Goal: Task Accomplishment & Management: Complete application form

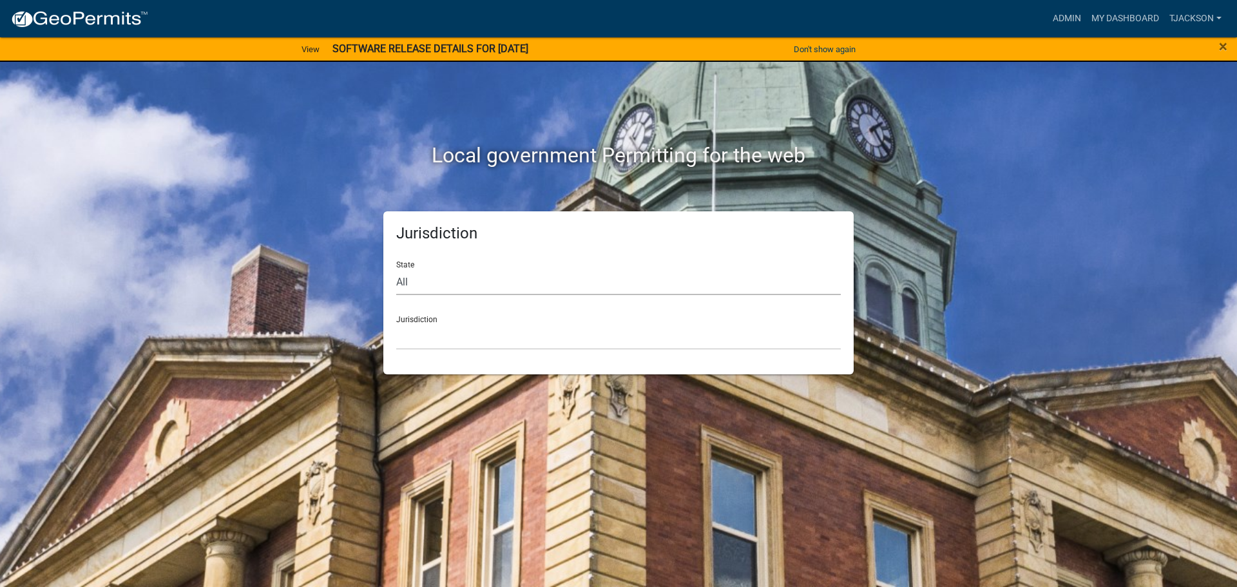
click at [411, 282] on select "All Colorado Georgia Indiana Iowa Kansas Minnesota Ohio South Carolina Wisconsin" at bounding box center [618, 282] width 445 height 26
select select "Indiana"
click at [396, 269] on select "All Colorado Georgia Indiana Iowa Kansas Minnesota Ohio South Carolina Wisconsin" at bounding box center [618, 282] width 445 height 26
click at [424, 337] on select "City of Charlestown, Indiana City of Jeffersonville, Indiana City of Logansport…" at bounding box center [618, 336] width 445 height 26
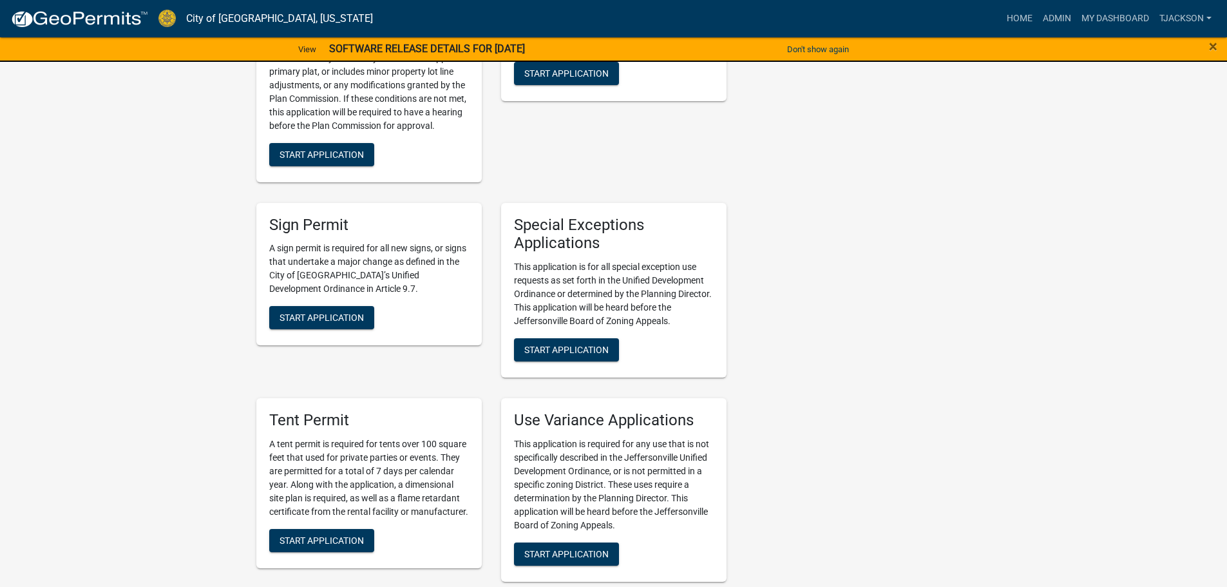
scroll to position [2255, 0]
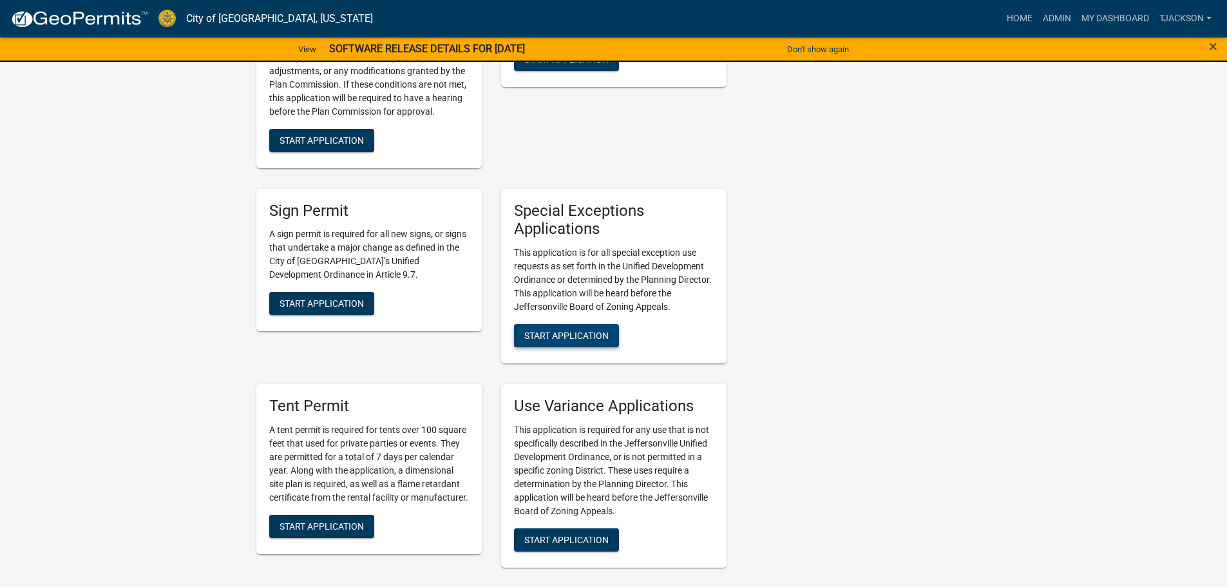
click at [565, 331] on span "Start Application" at bounding box center [566, 336] width 84 height 10
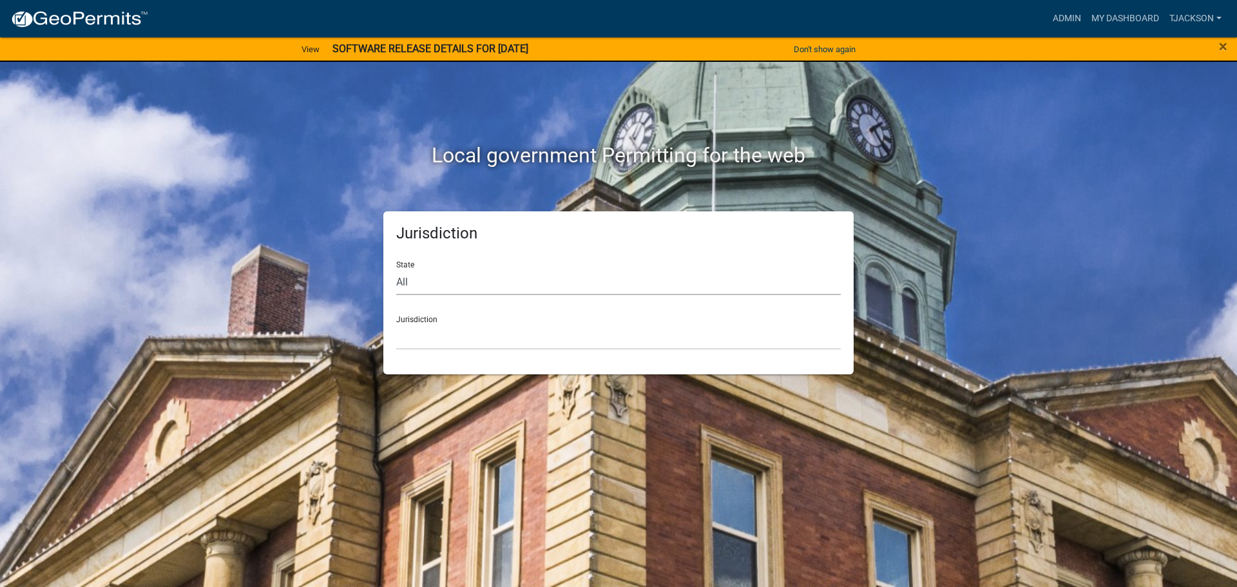
click at [423, 284] on select "All Colorado Georgia Indiana Iowa Kansas Minnesota Ohio South Carolina Wisconsin" at bounding box center [618, 282] width 445 height 26
select select "Indiana"
click at [396, 269] on select "All Colorado Georgia Indiana Iowa Kansas Minnesota Ohio South Carolina Wisconsin" at bounding box center [618, 282] width 445 height 26
click at [413, 339] on select "City of Charlestown, Indiana City of Jeffersonville, Indiana City of Logansport…" at bounding box center [618, 336] width 445 height 26
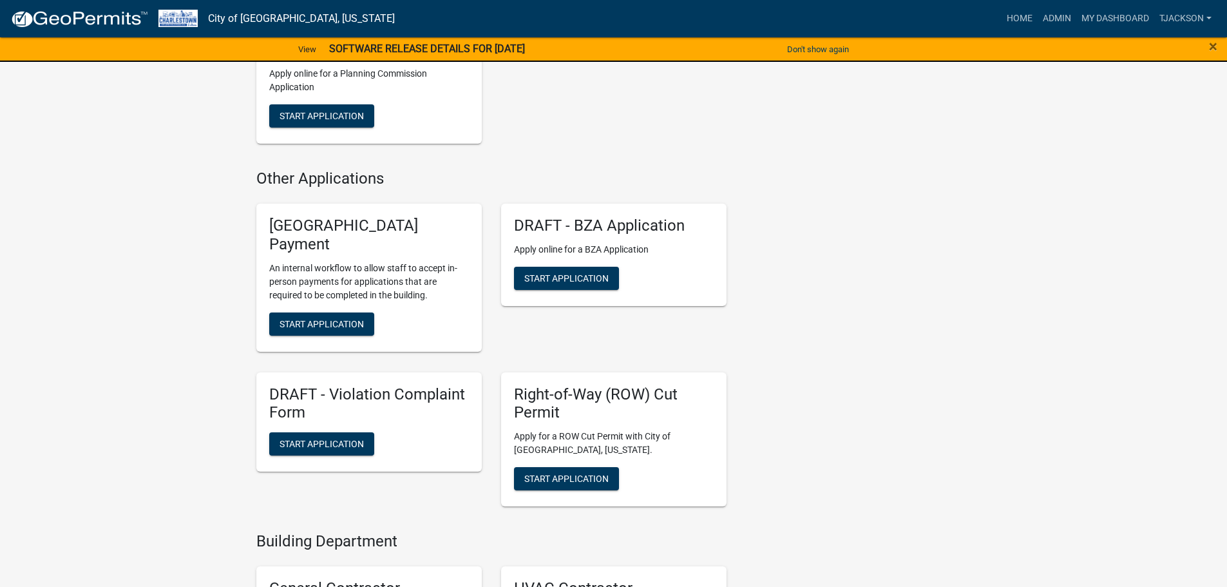
scroll to position [1289, 0]
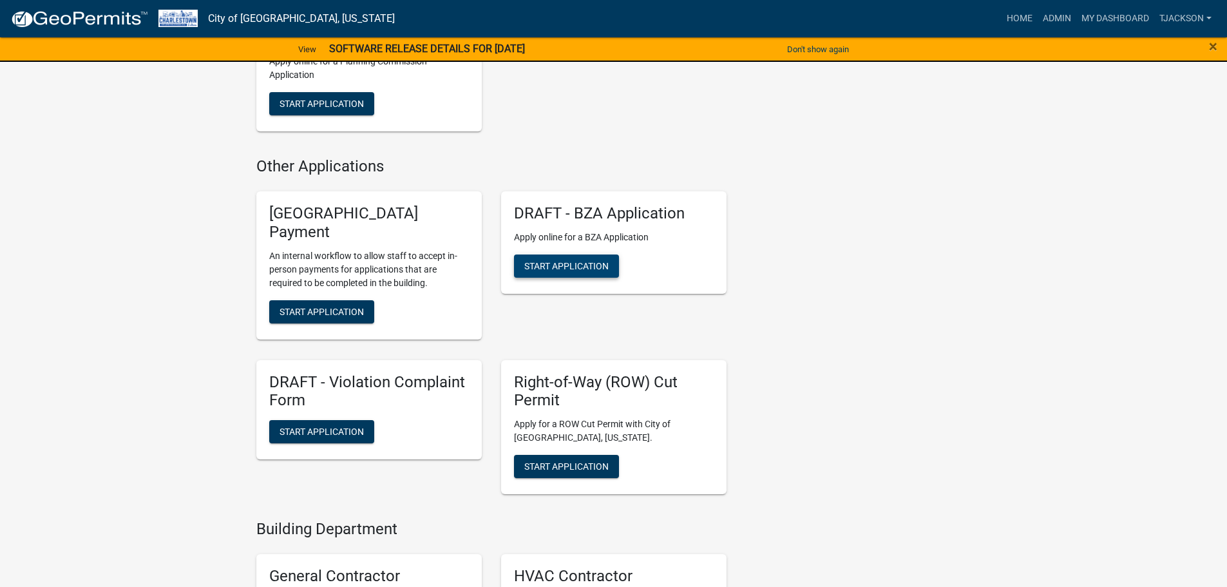
click at [556, 267] on span "Start Application" at bounding box center [566, 265] width 84 height 10
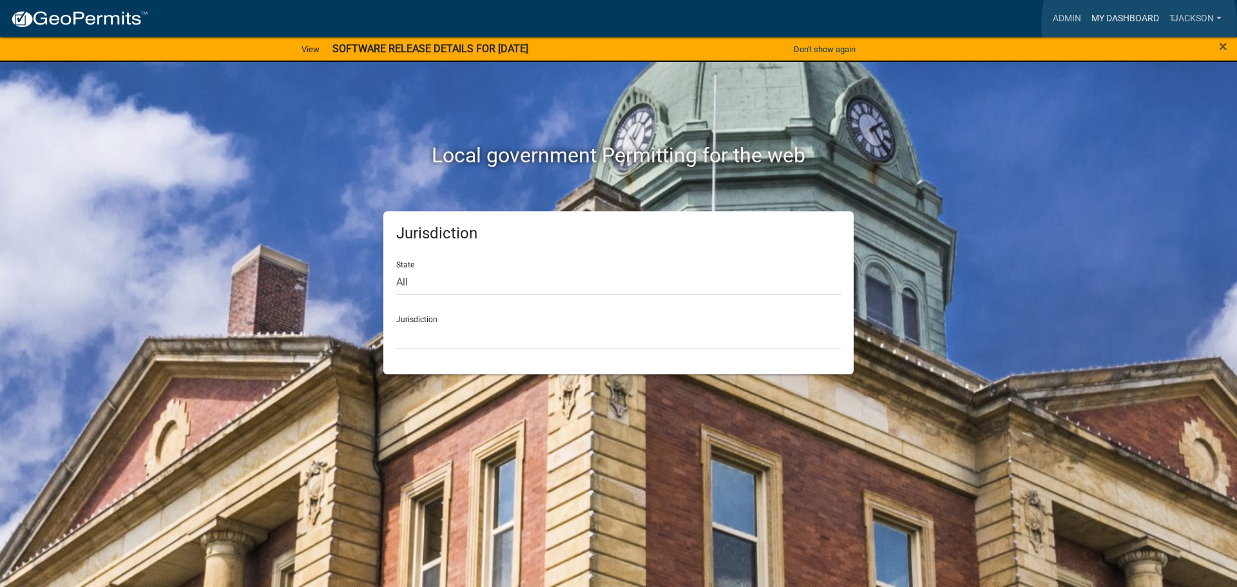
click at [1139, 23] on link "My Dashboard" at bounding box center [1125, 18] width 78 height 24
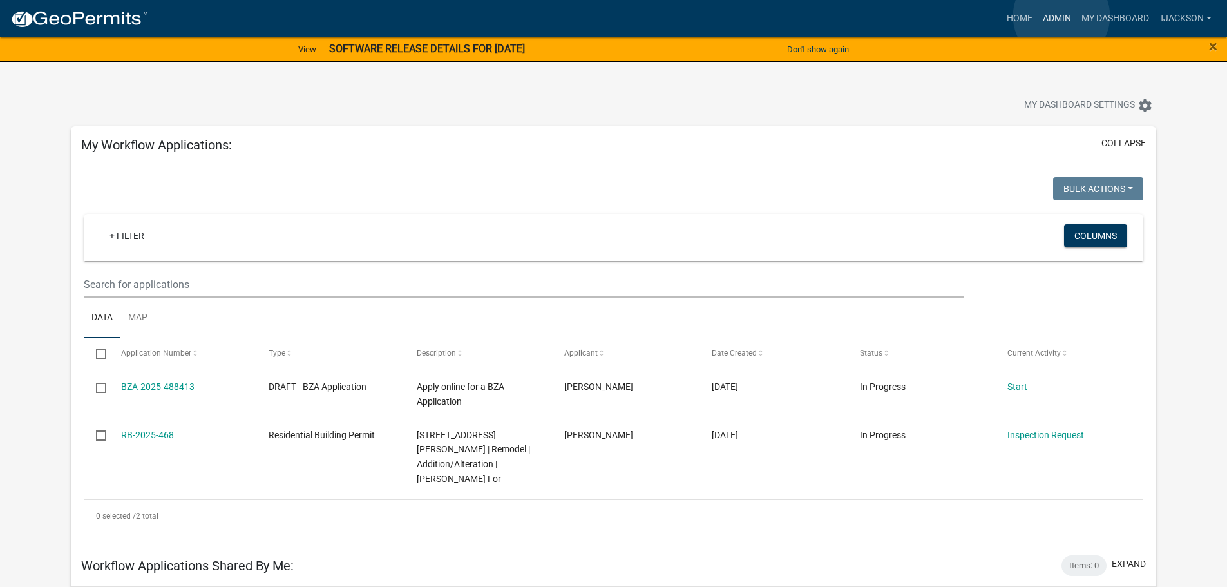
click at [1062, 16] on link "Admin" at bounding box center [1057, 18] width 39 height 24
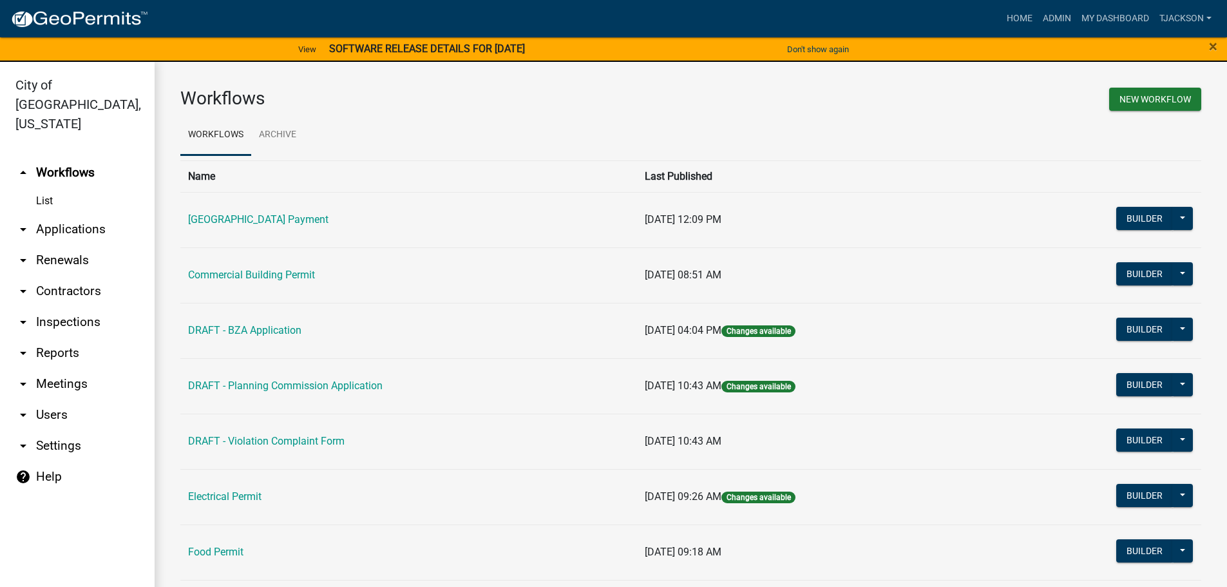
click at [63, 214] on link "arrow_drop_down Applications" at bounding box center [77, 229] width 155 height 31
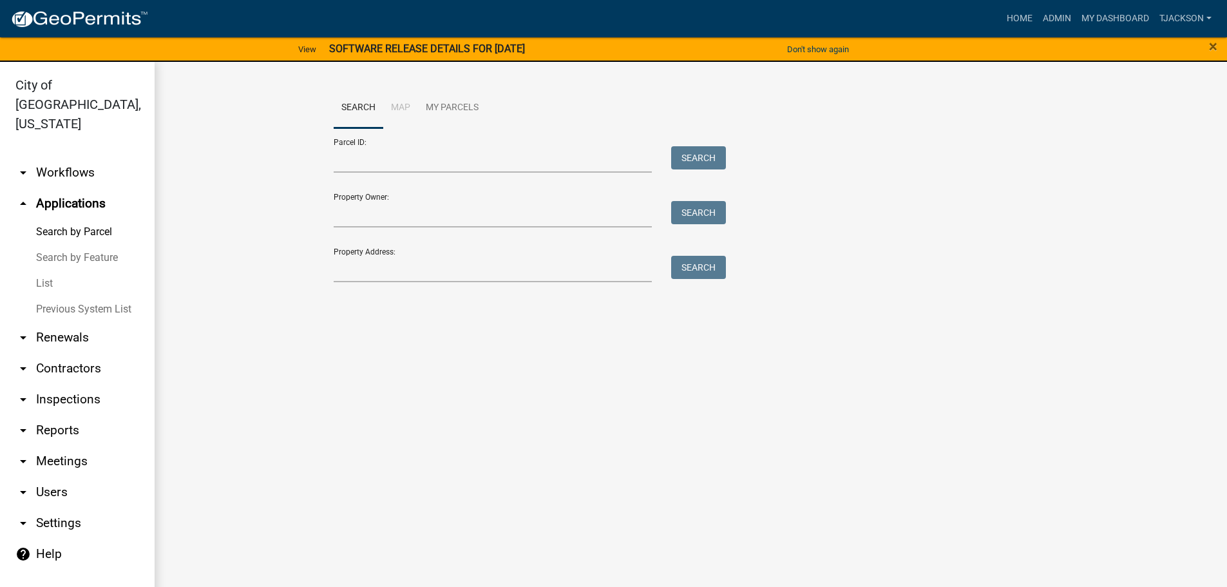
click at [46, 271] on link "List" at bounding box center [77, 284] width 155 height 26
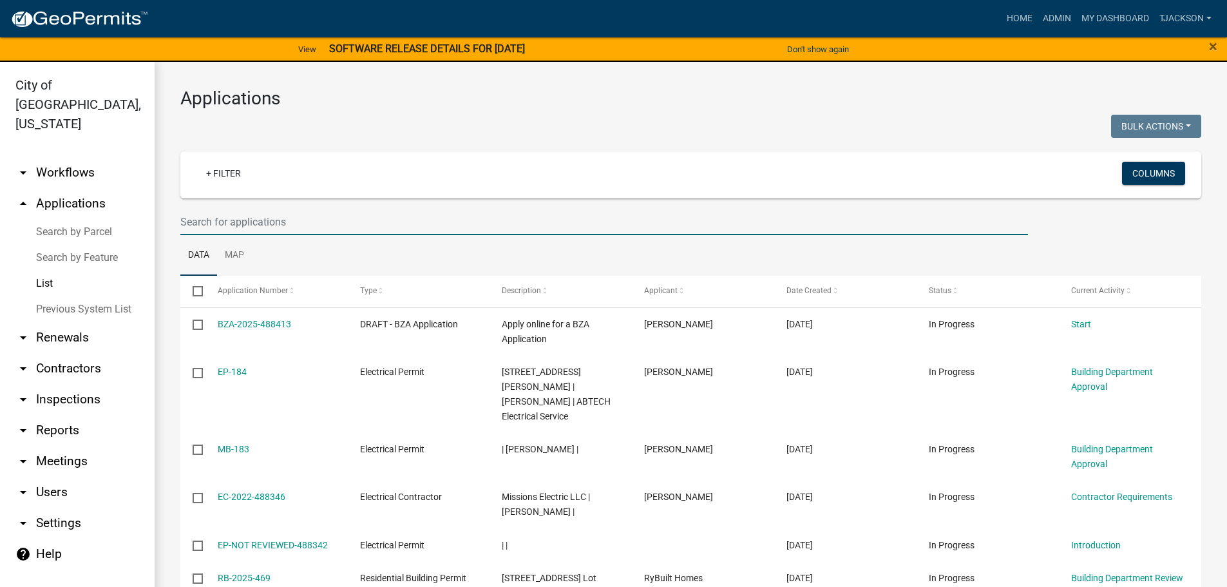
click at [226, 228] on input "text" at bounding box center [604, 222] width 848 height 26
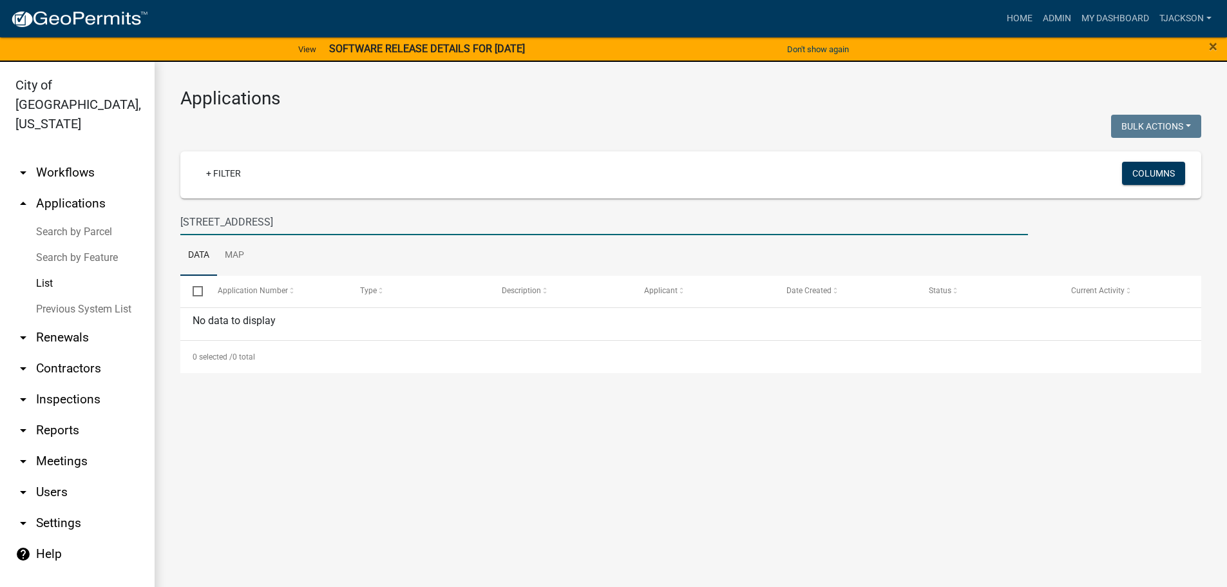
click at [199, 221] on input "322 Hampton Court" at bounding box center [604, 222] width 848 height 26
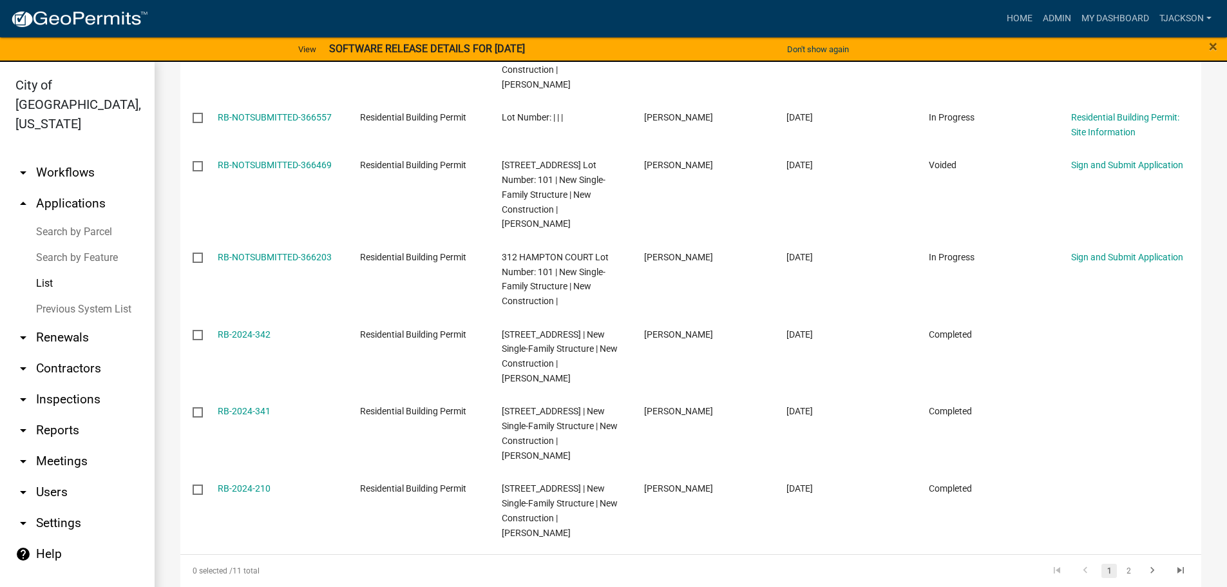
scroll to position [668, 0]
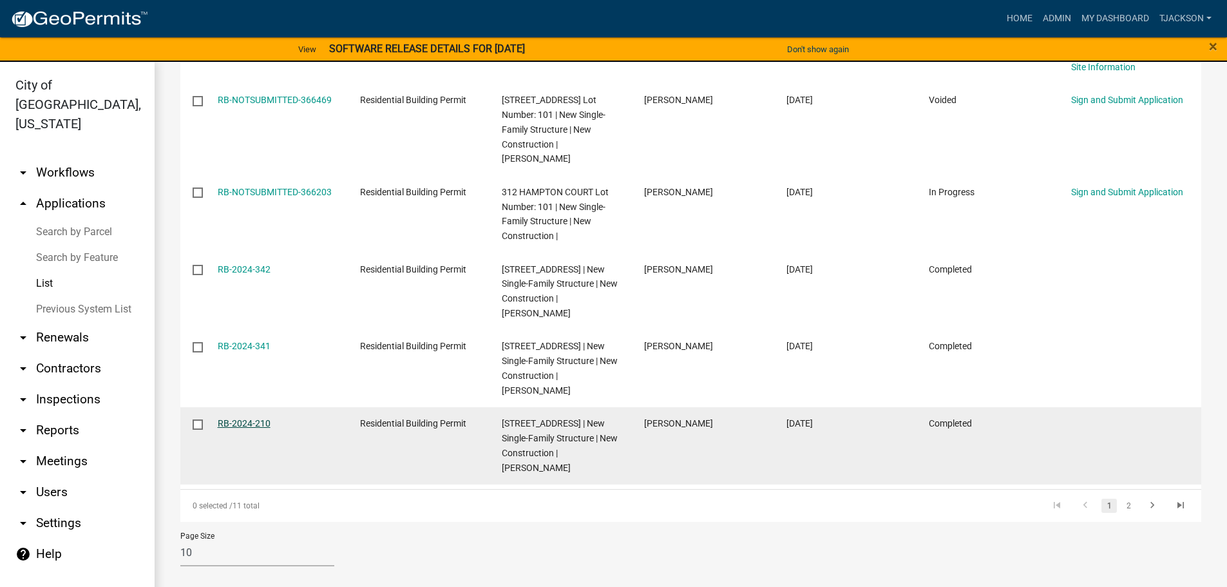
type input "Hampton Court"
click at [230, 418] on link "RB-2024-210" at bounding box center [244, 423] width 53 height 10
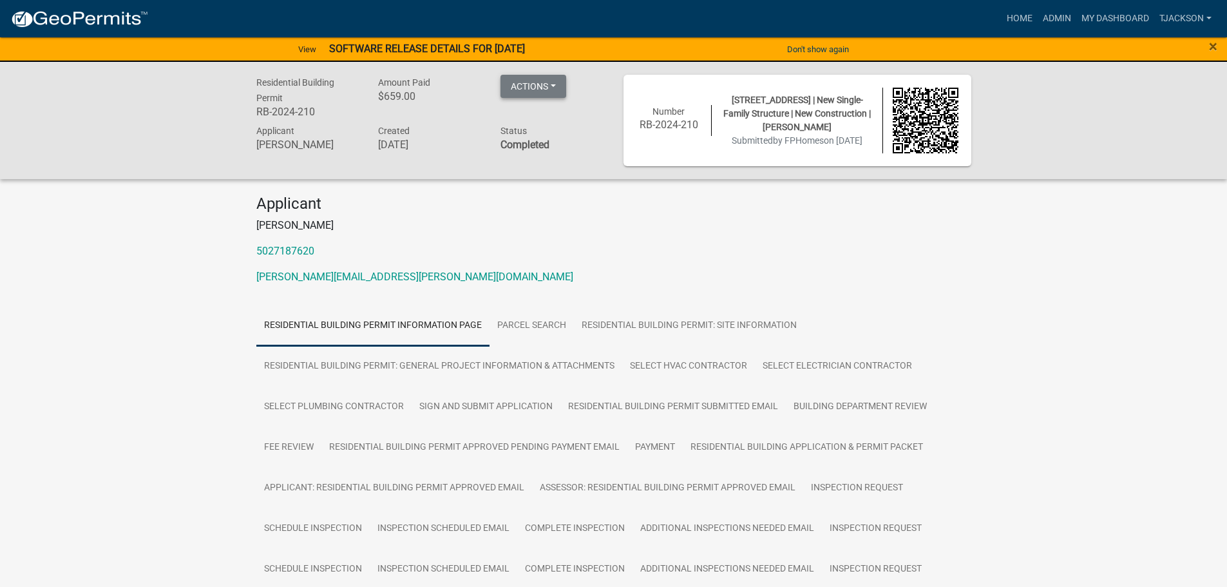
click at [554, 88] on button "Actions" at bounding box center [534, 86] width 66 height 23
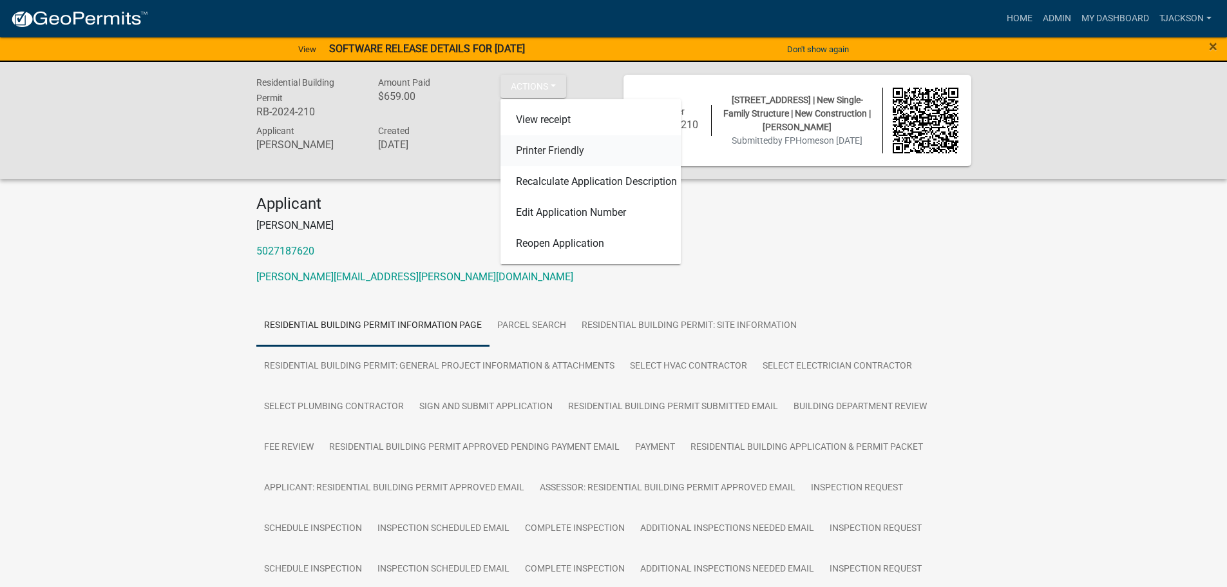
click at [544, 144] on link "Printer Friendly" at bounding box center [591, 150] width 180 height 31
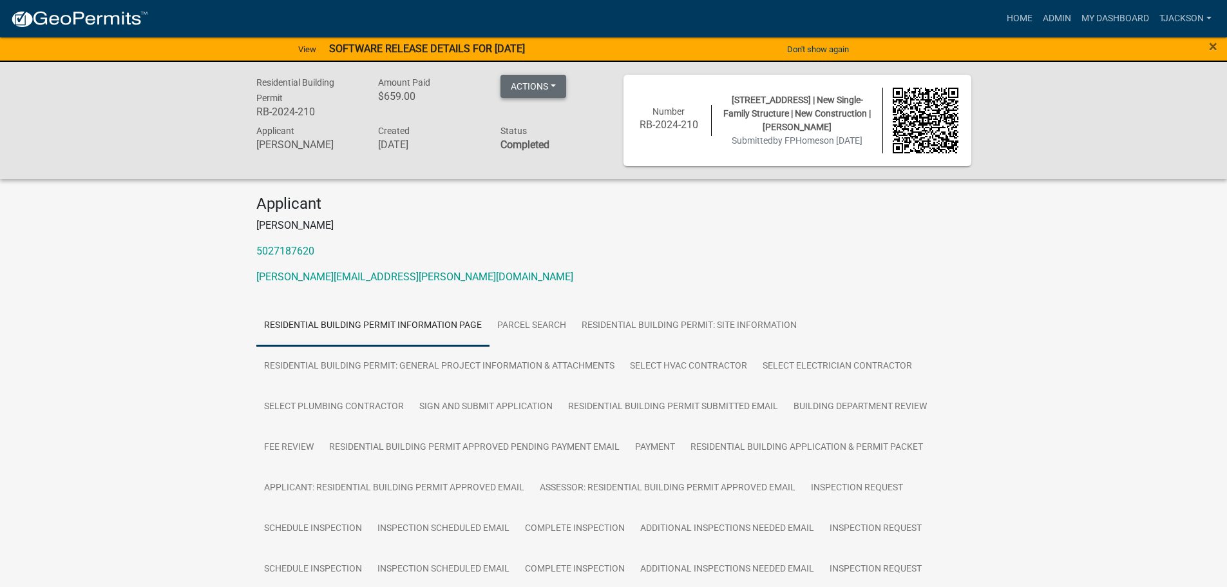
click at [554, 83] on button "Actions" at bounding box center [534, 86] width 66 height 23
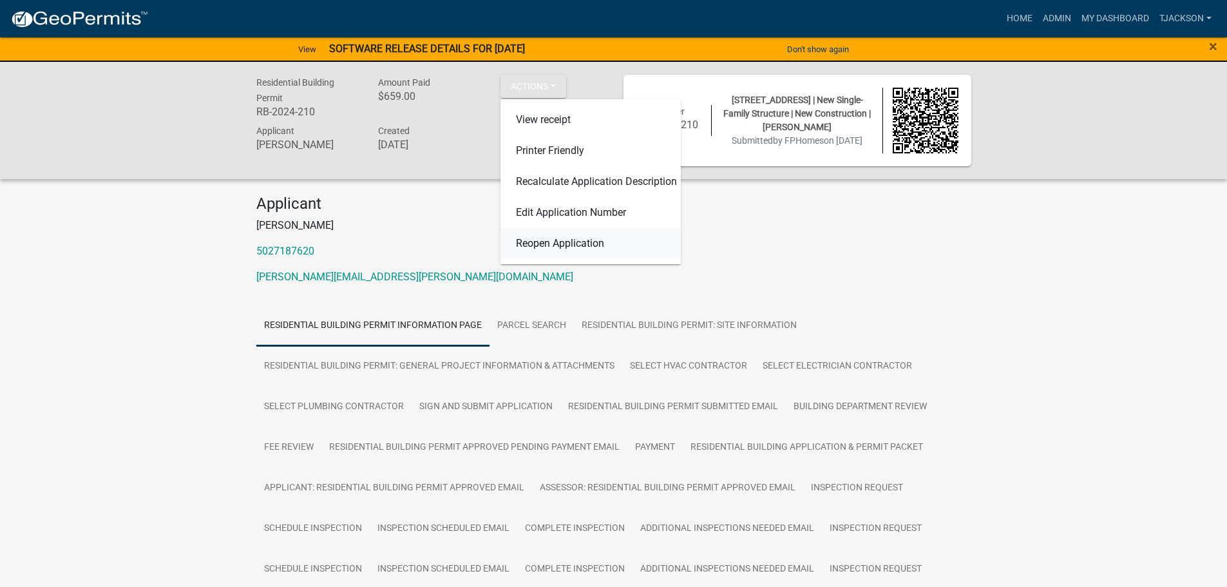
click at [570, 243] on link "Reopen Application" at bounding box center [591, 243] width 180 height 31
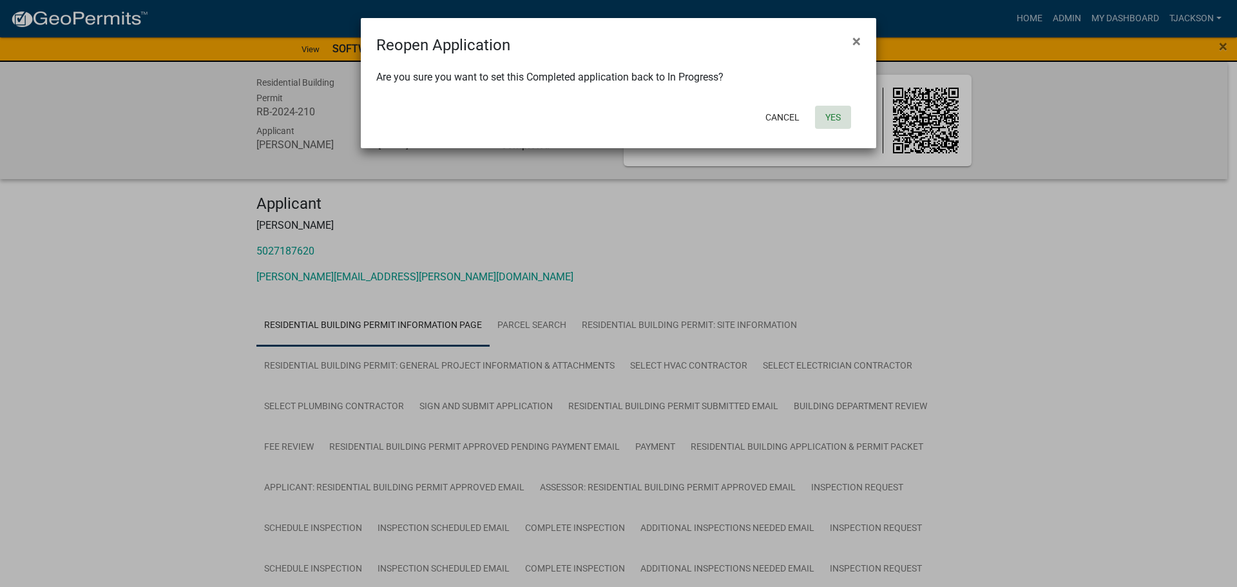
click at [827, 118] on button "Yes" at bounding box center [833, 117] width 36 height 23
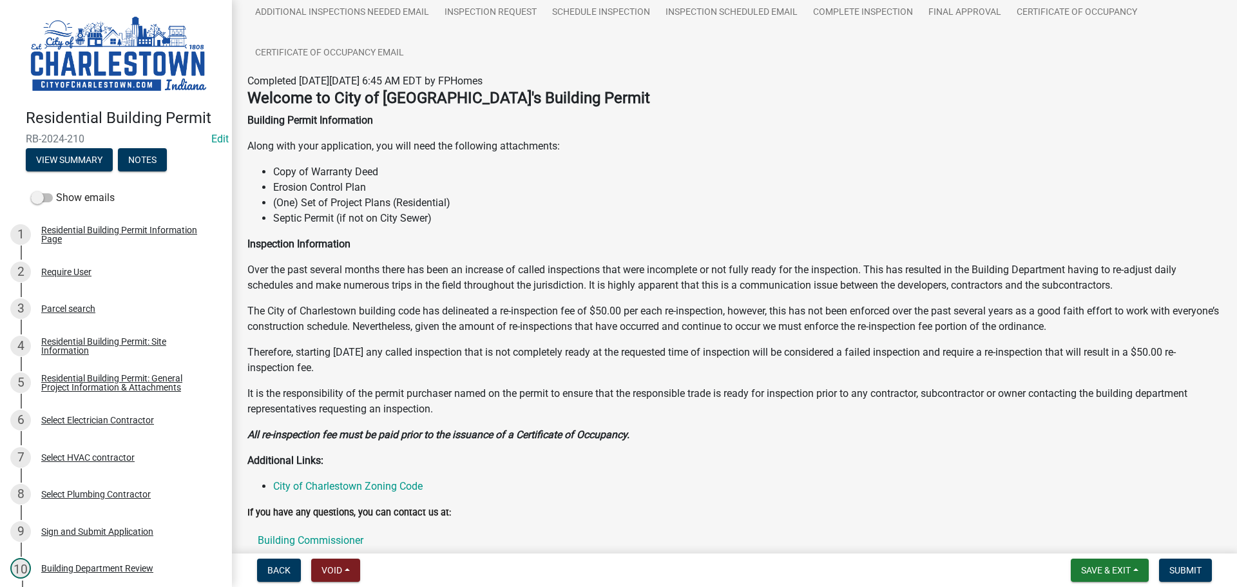
scroll to position [417, 0]
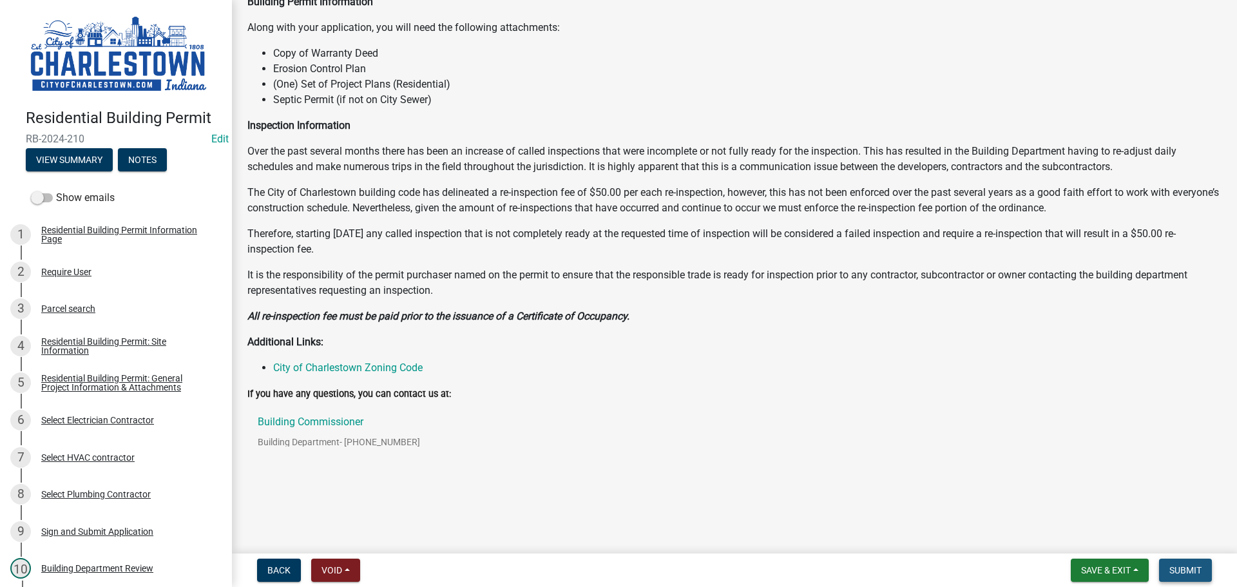
click at [1191, 565] on span "Submit" at bounding box center [1185, 570] width 32 height 10
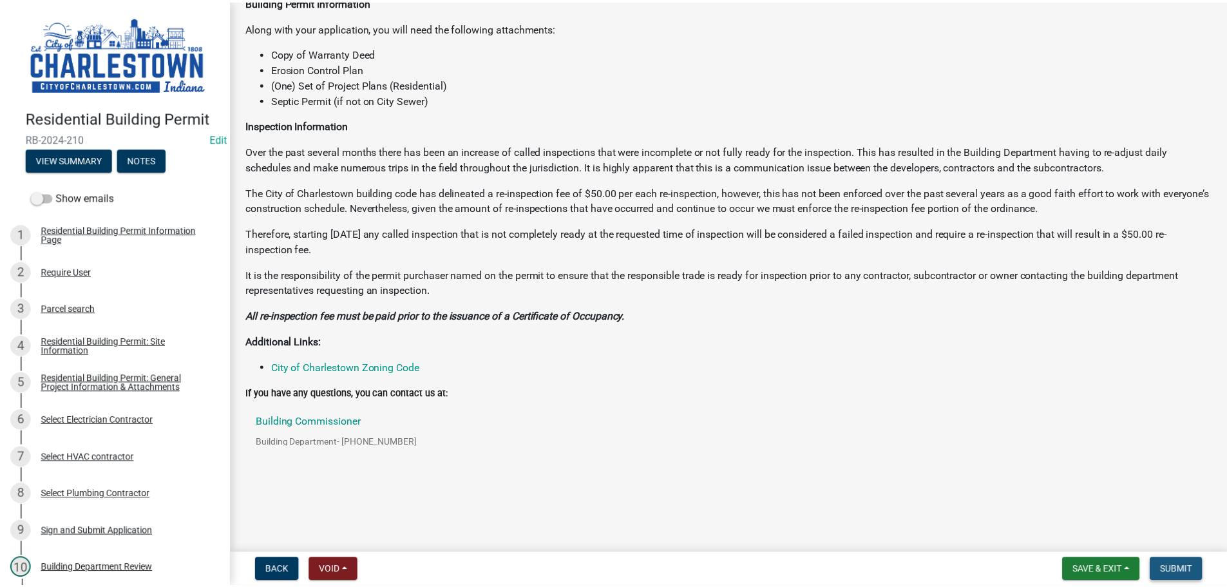
scroll to position [0, 0]
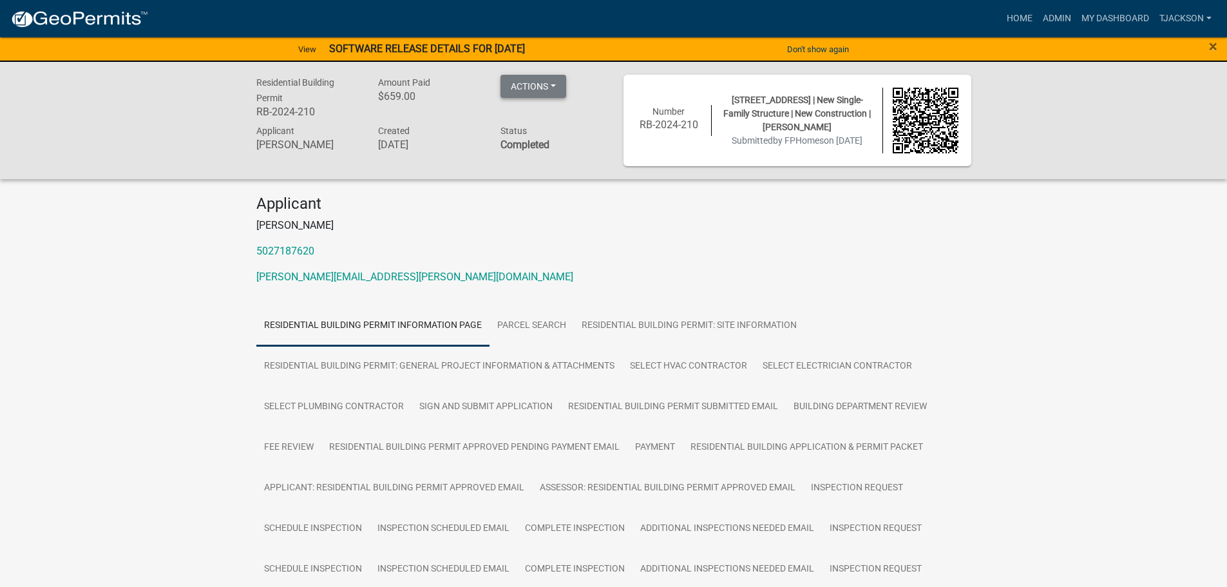
click at [555, 78] on button "Actions" at bounding box center [534, 86] width 66 height 23
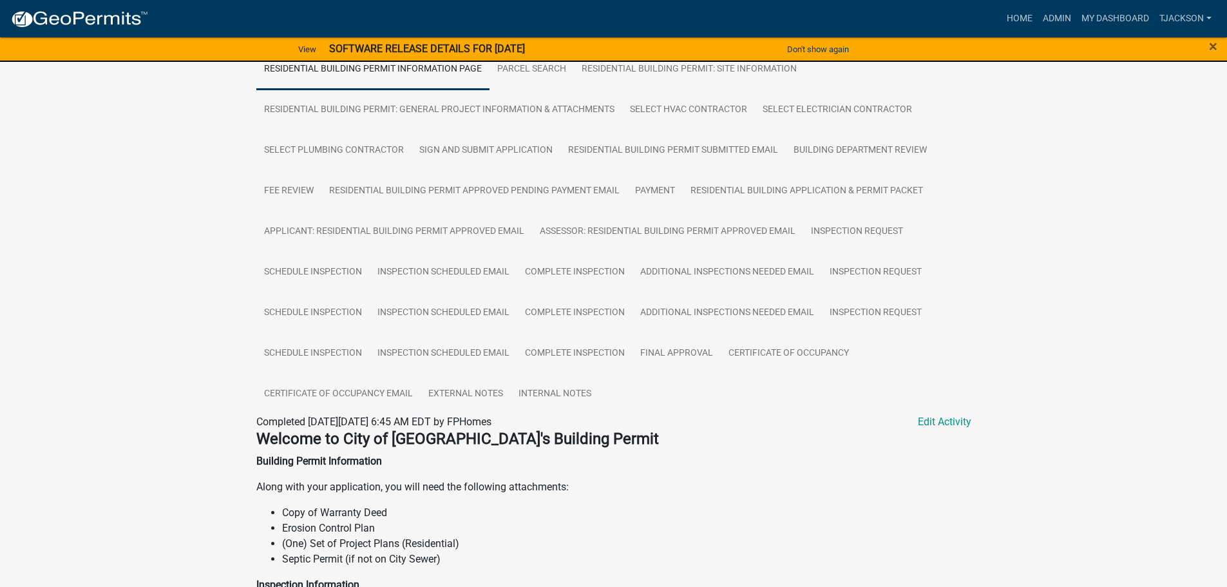
scroll to position [248, 0]
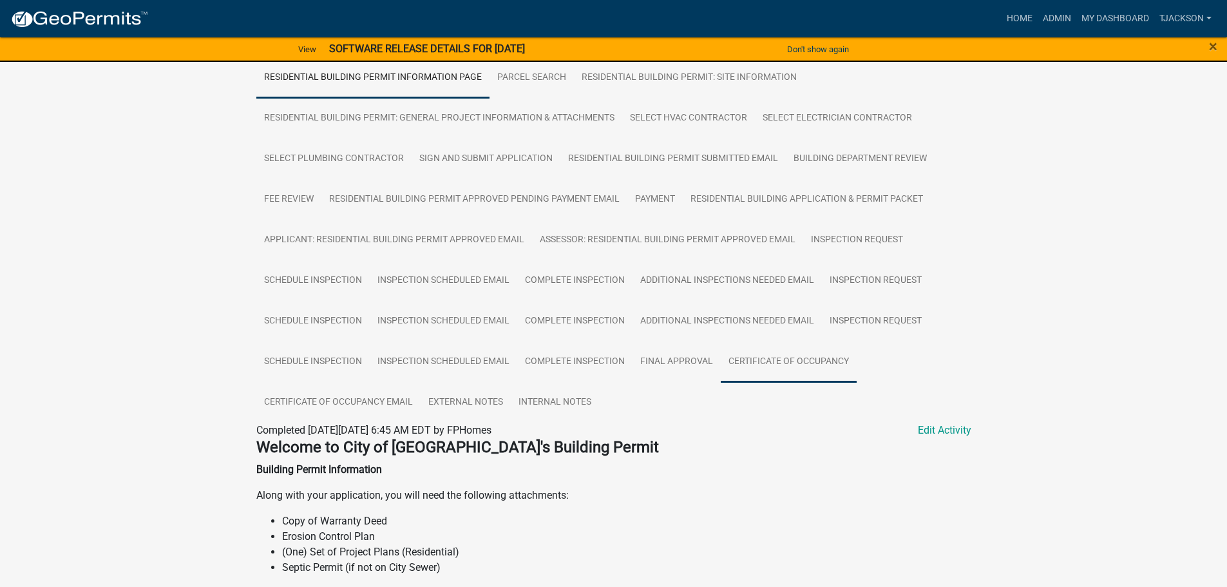
click at [760, 363] on link "Certificate of Occupancy" at bounding box center [789, 361] width 136 height 41
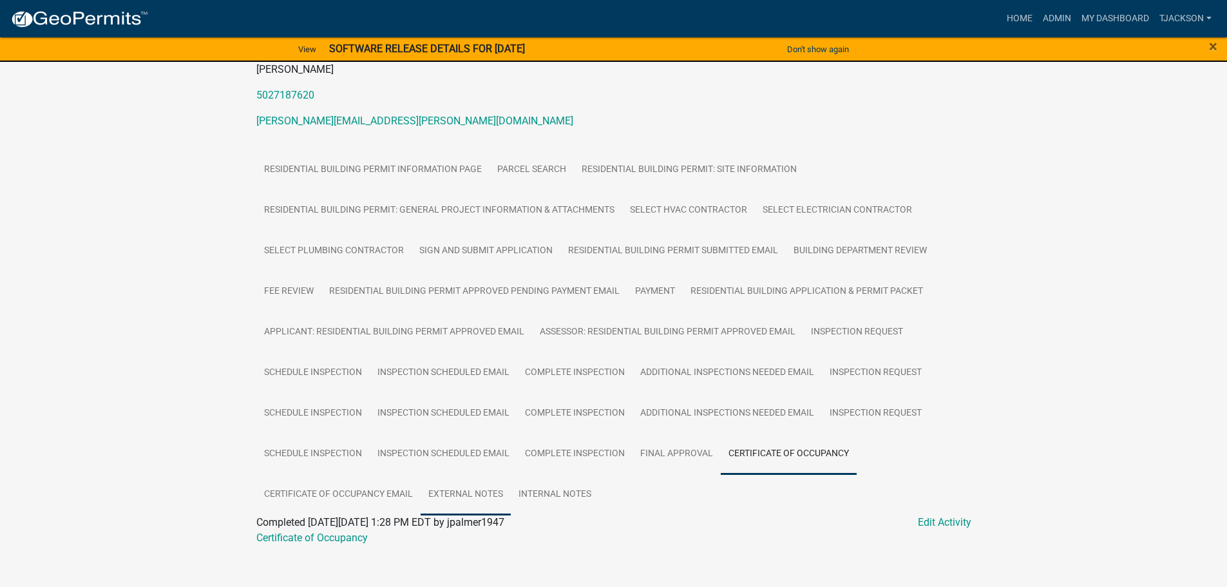
scroll to position [171, 0]
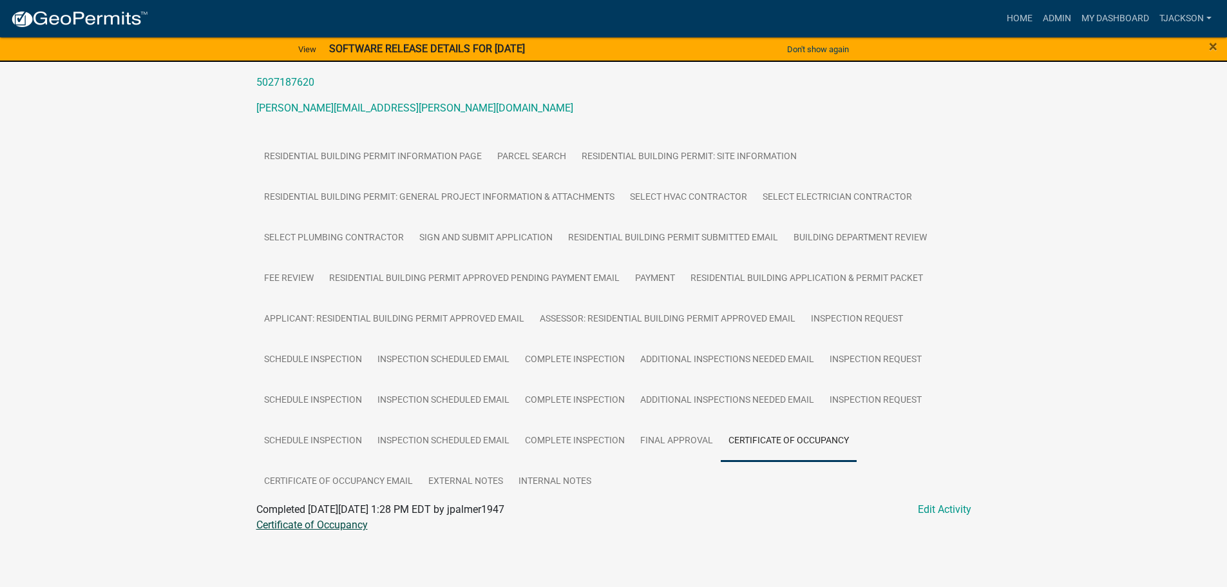
click at [317, 524] on link "Certificate of Occupancy" at bounding box center [311, 525] width 111 height 12
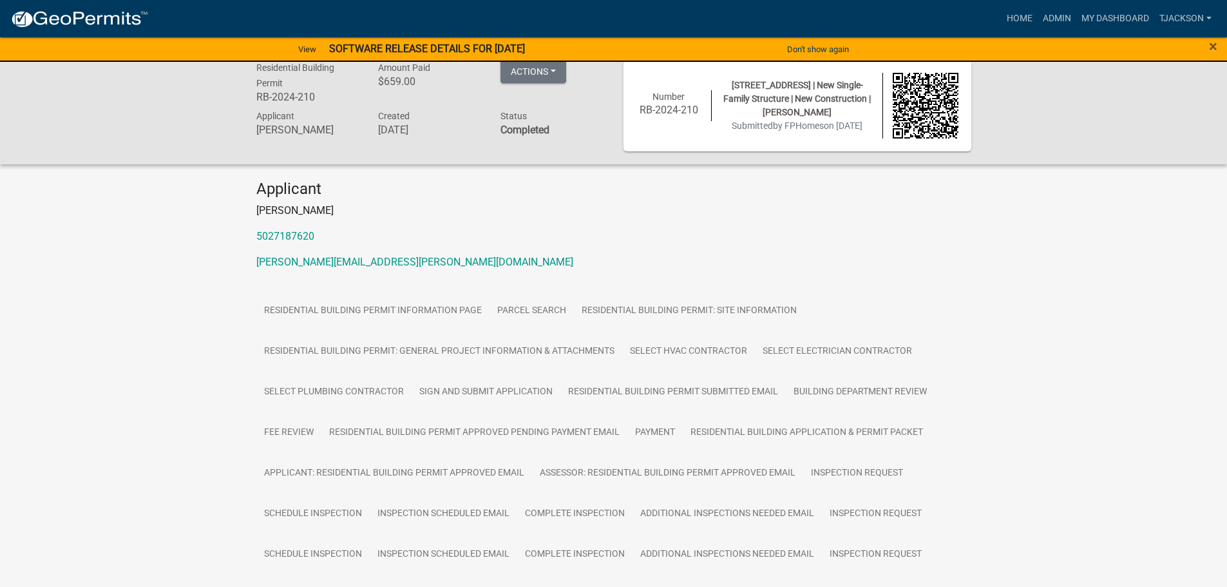
scroll to position [0, 0]
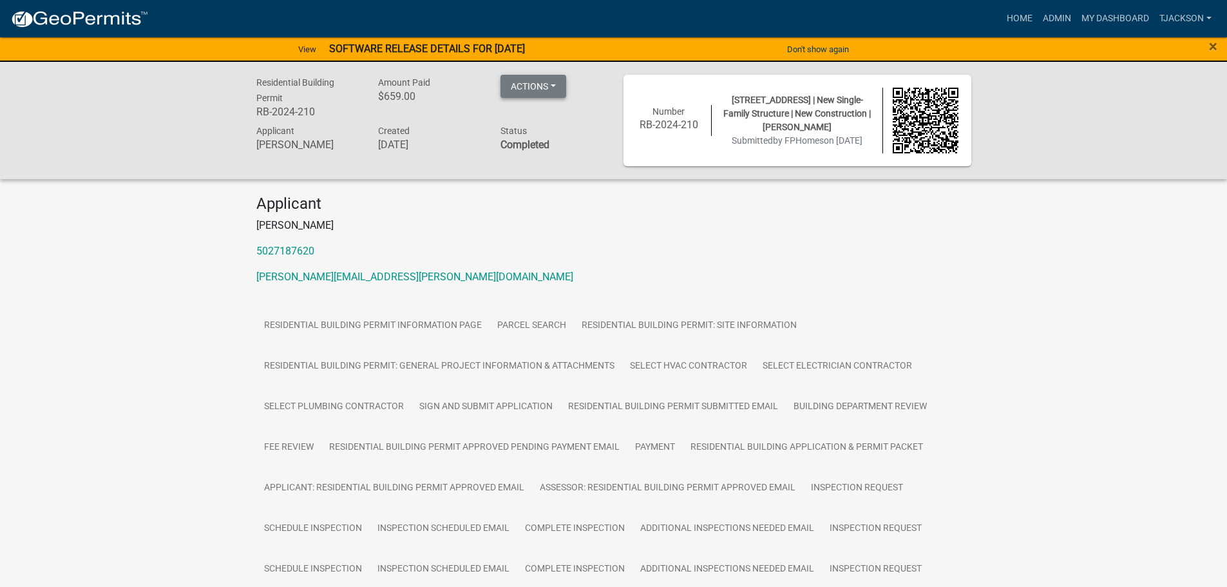
click at [561, 82] on button "Actions" at bounding box center [534, 86] width 66 height 23
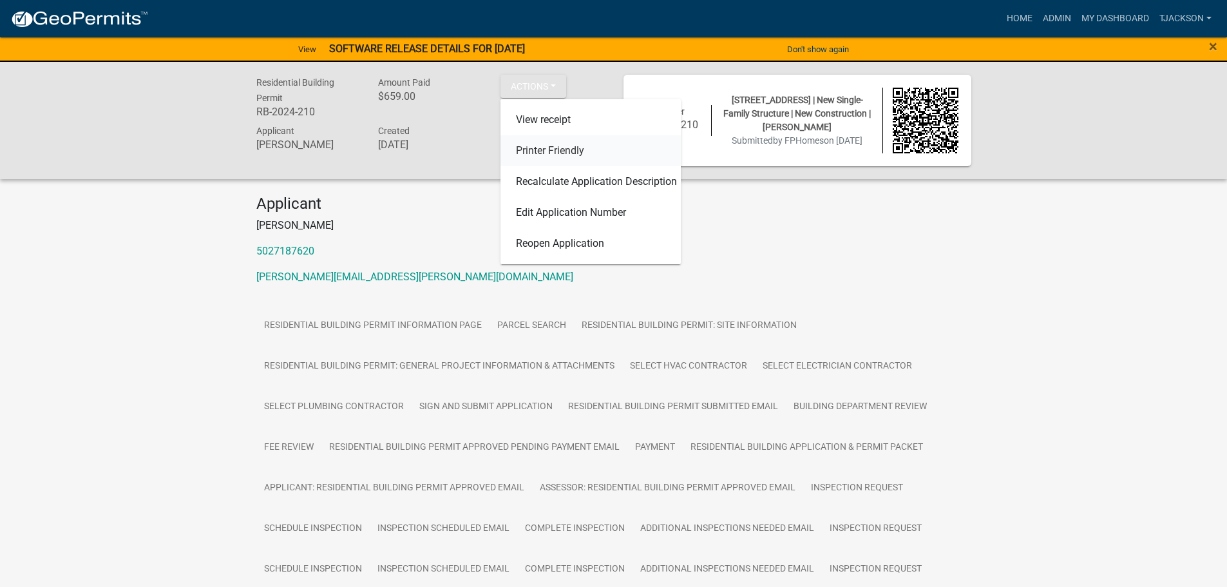
click at [566, 148] on link "Printer Friendly" at bounding box center [591, 150] width 180 height 31
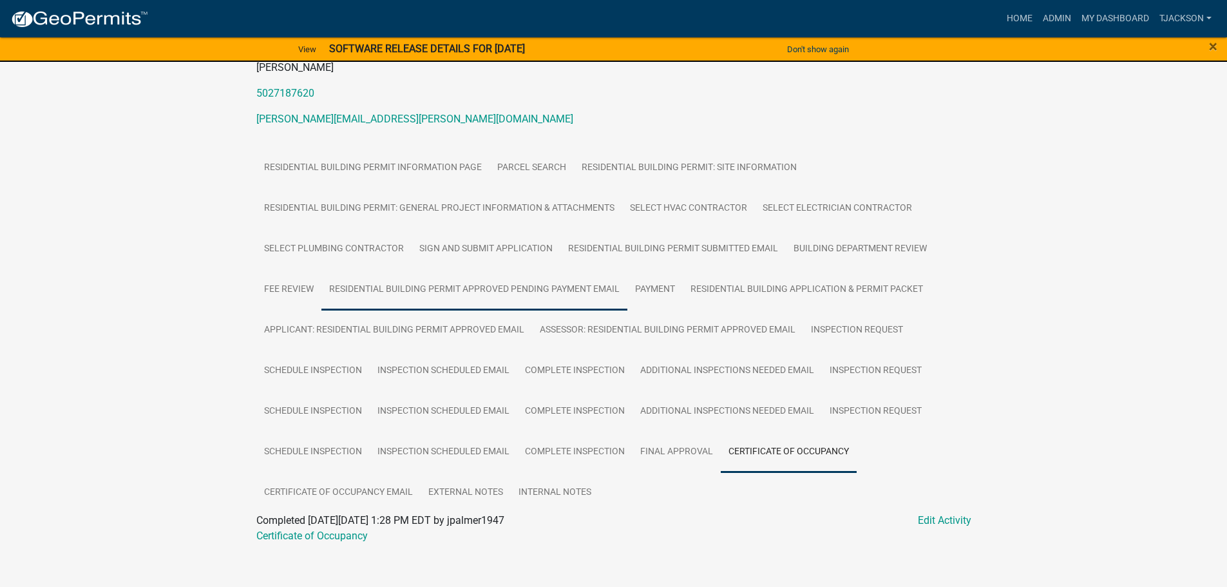
scroll to position [171, 0]
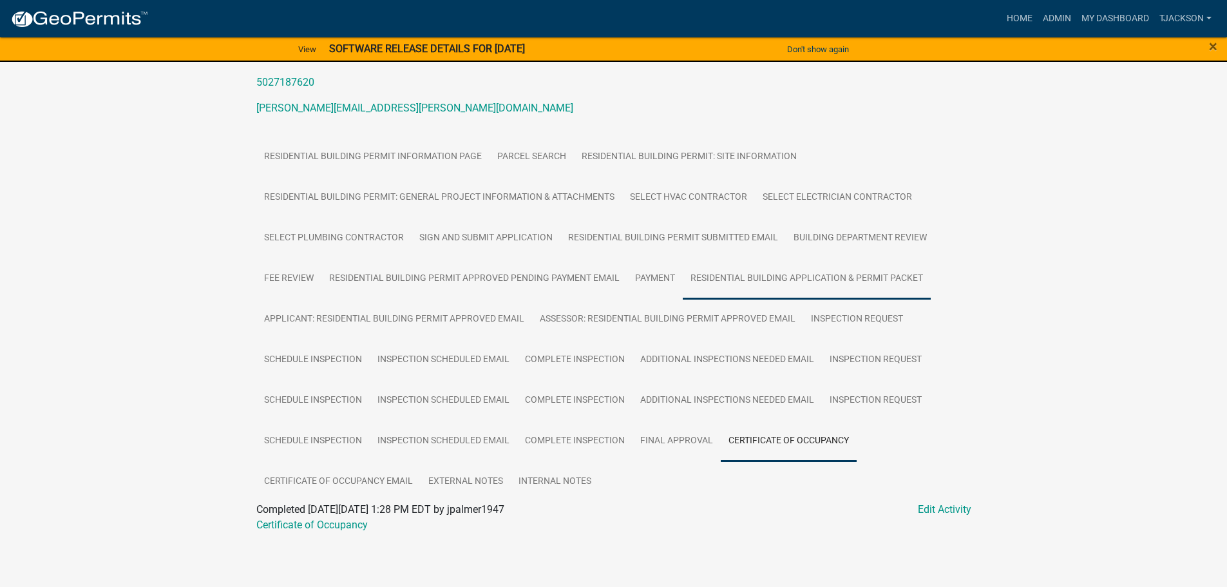
click at [748, 275] on link "Residential Building Application & Permit Packet" at bounding box center [807, 278] width 248 height 41
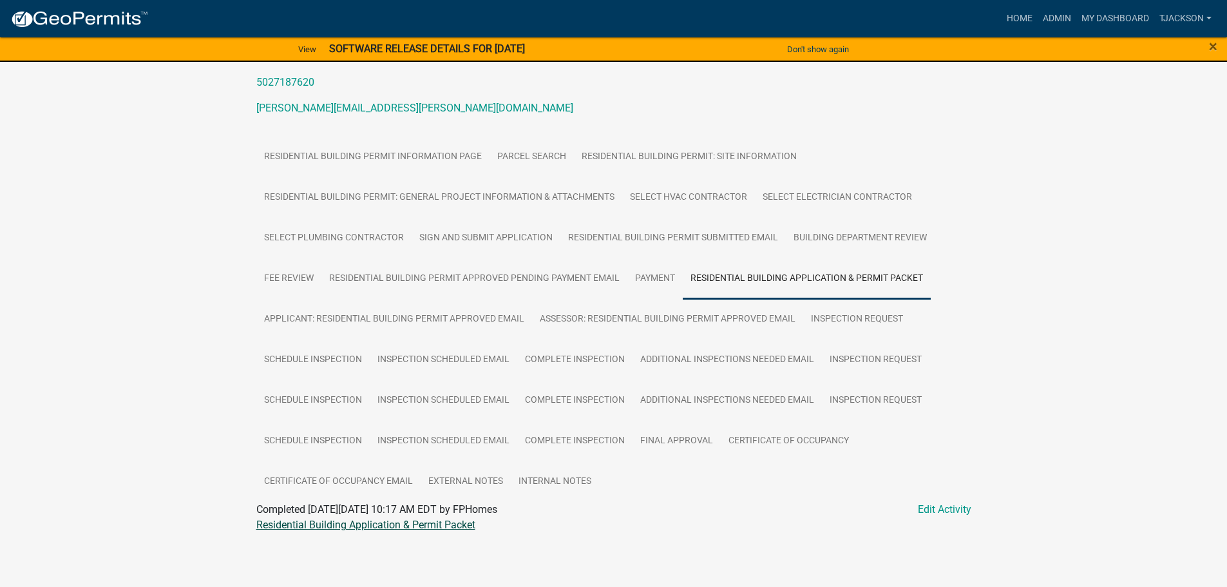
click at [367, 525] on link "Residential Building Application & Permit Packet" at bounding box center [365, 525] width 219 height 12
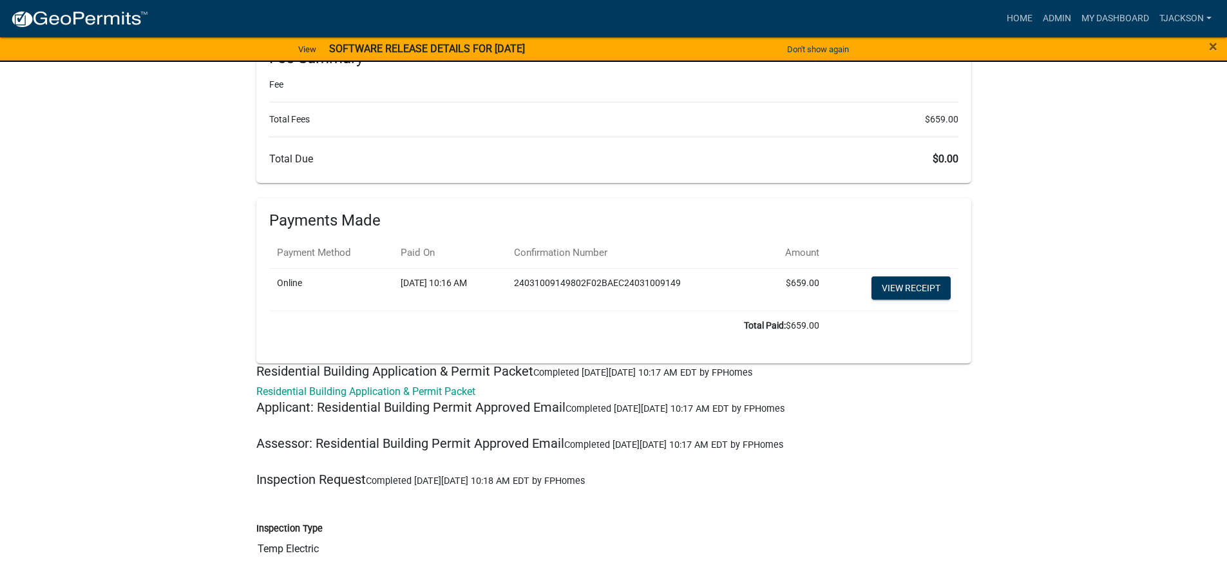
scroll to position [4877, 0]
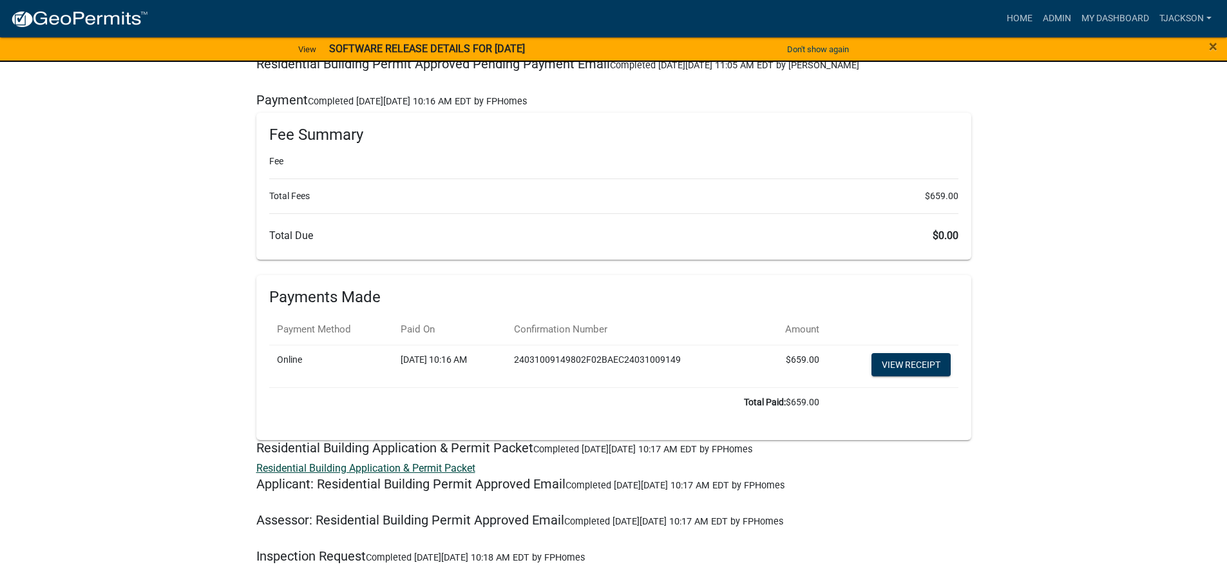
click at [366, 467] on link "Residential Building Application & Permit Packet" at bounding box center [365, 468] width 219 height 12
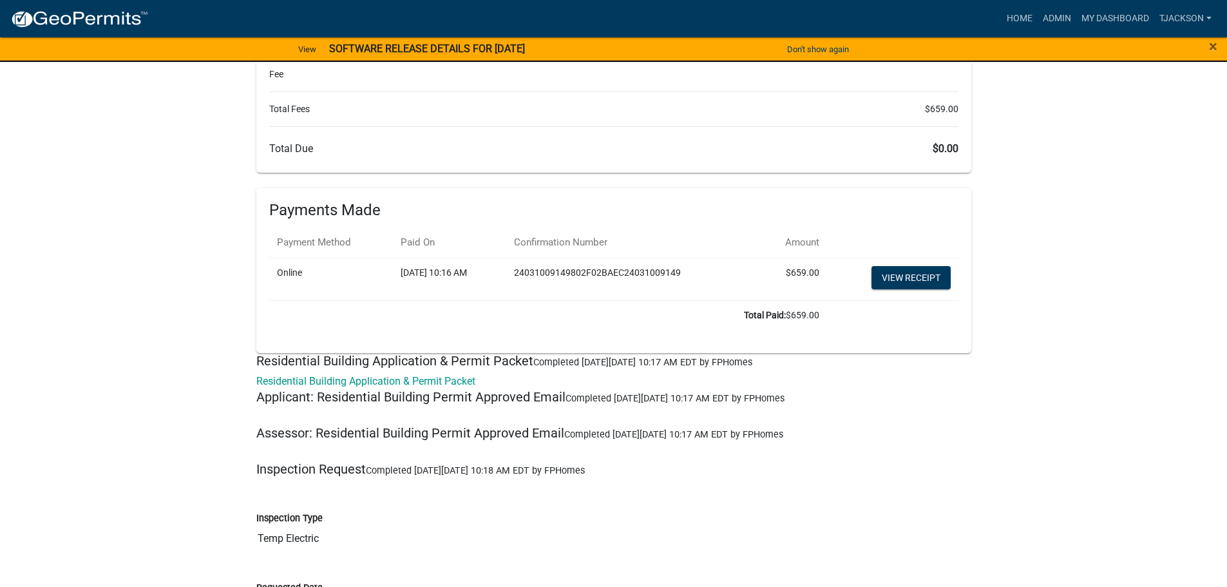
scroll to position [5135, 0]
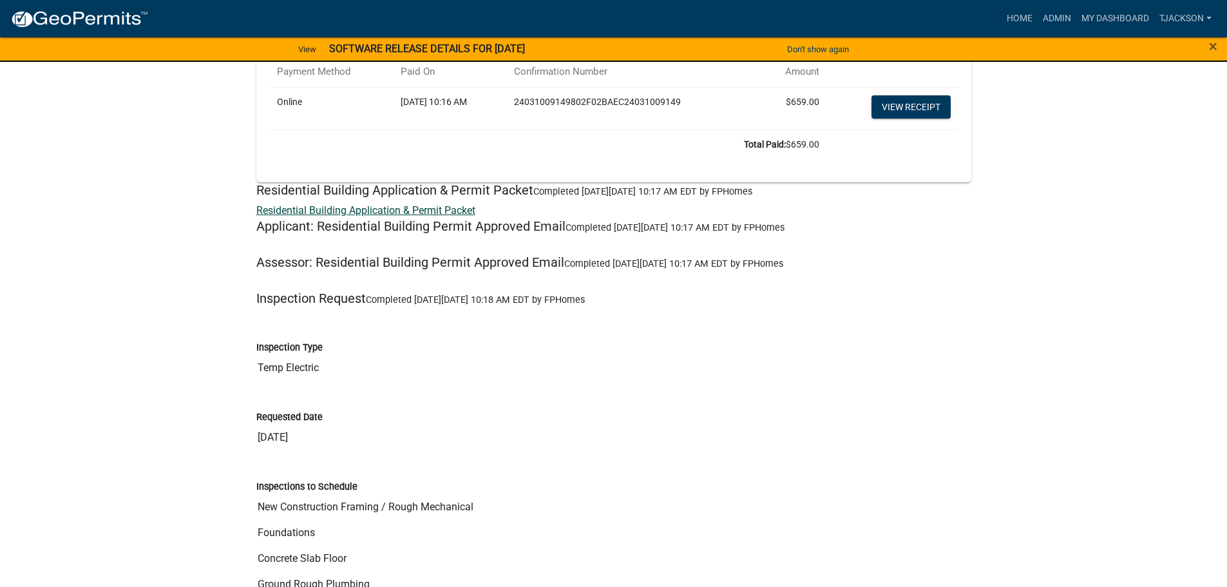
click at [351, 213] on link "Residential Building Application & Permit Packet" at bounding box center [365, 210] width 219 height 12
click at [455, 215] on link "Residential Building Application & Permit Packet" at bounding box center [365, 210] width 219 height 12
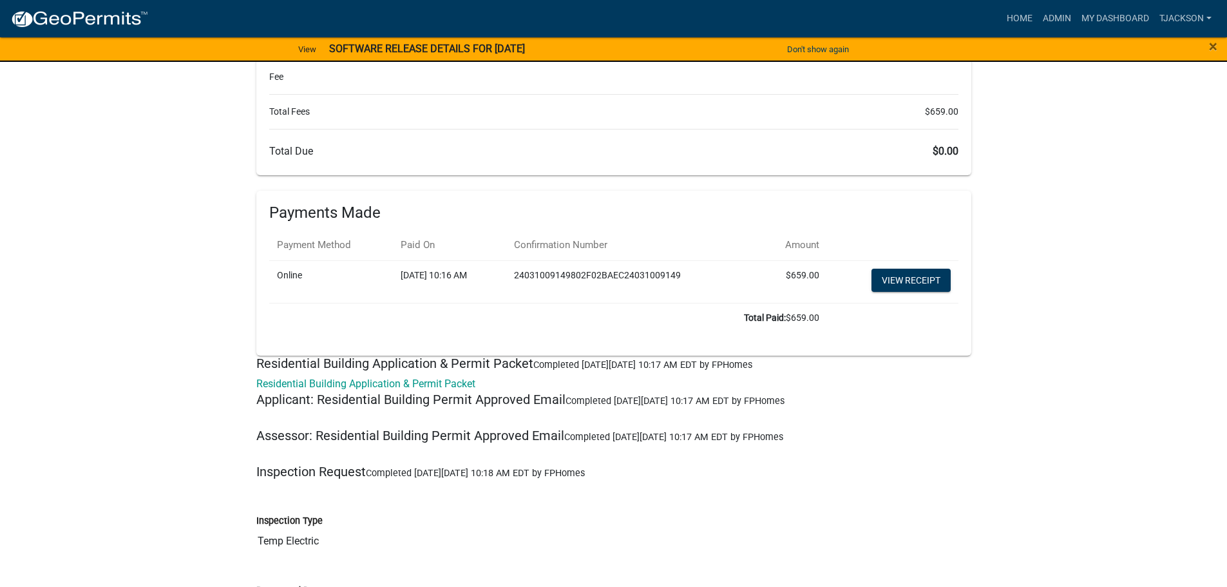
scroll to position [5026, 0]
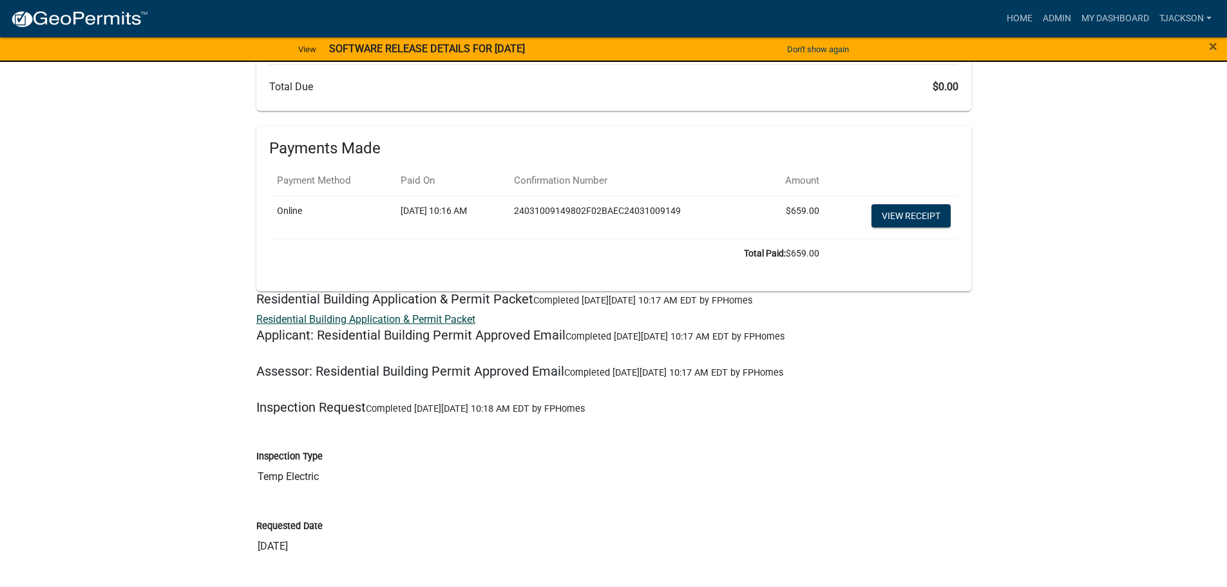
click at [319, 322] on link "Residential Building Application & Permit Packet" at bounding box center [365, 319] width 219 height 12
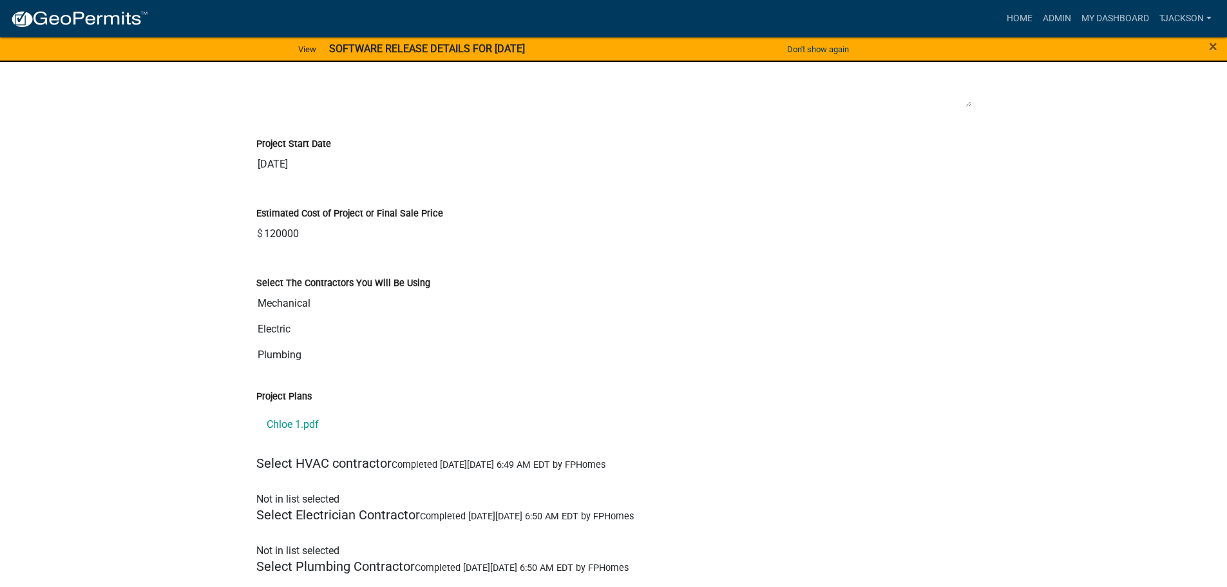
scroll to position [2706, 0]
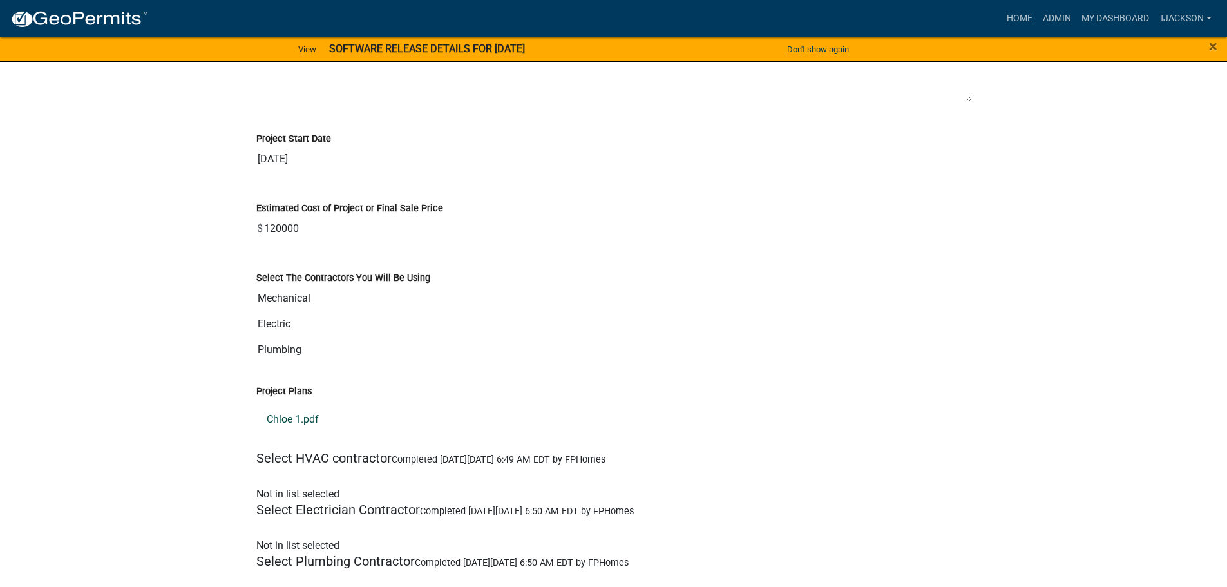
click at [289, 417] on link "Chloe 1.pdf" at bounding box center [613, 419] width 715 height 31
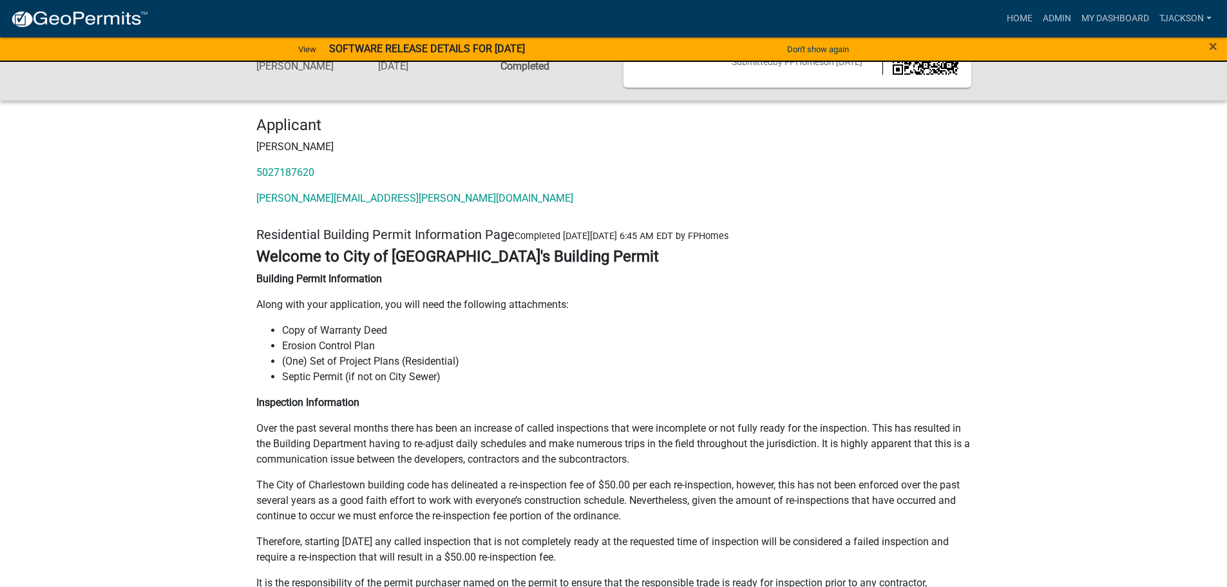
scroll to position [0, 0]
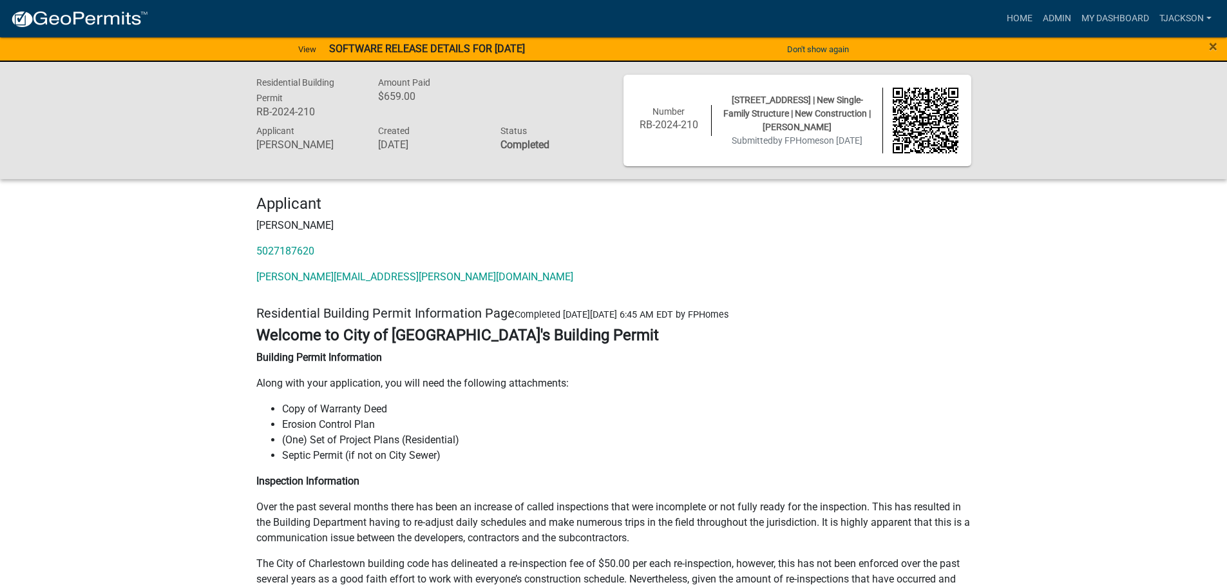
drag, startPoint x: 833, startPoint y: 93, endPoint x: 95, endPoint y: 214, distance: 748.2
